Goal: Task Accomplishment & Management: Manage account settings

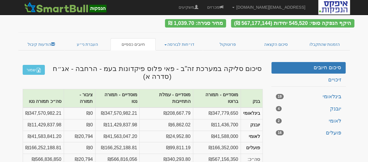
scroll to position [23, 0]
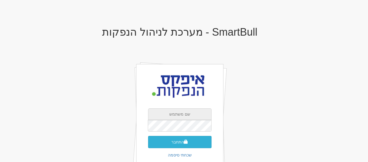
type input "ellas@apex-md.co.il"
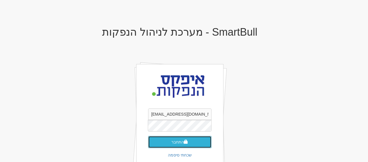
click at [174, 143] on button "התחבר" at bounding box center [179, 142] width 63 height 12
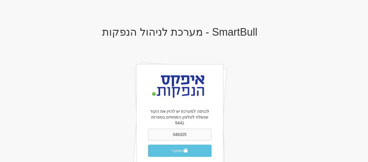
type input "046325"
click at [148, 145] on button "התחבר" at bounding box center [179, 151] width 63 height 12
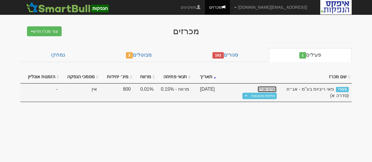
click at [274, 88] on link "פרטי מכרז" at bounding box center [266, 89] width 19 height 6
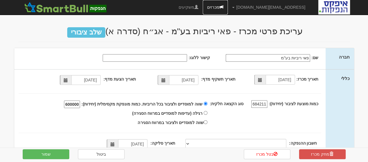
click at [228, 6] on link "מכרזים" at bounding box center [215, 7] width 25 height 15
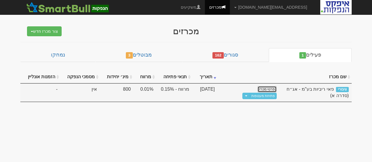
click at [264, 89] on link "פרטי מכרז" at bounding box center [266, 89] width 19 height 6
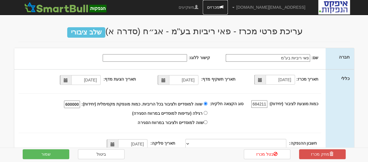
click at [228, 7] on link "מכרזים" at bounding box center [215, 7] width 25 height 15
